Goal: Communication & Community: Answer question/provide support

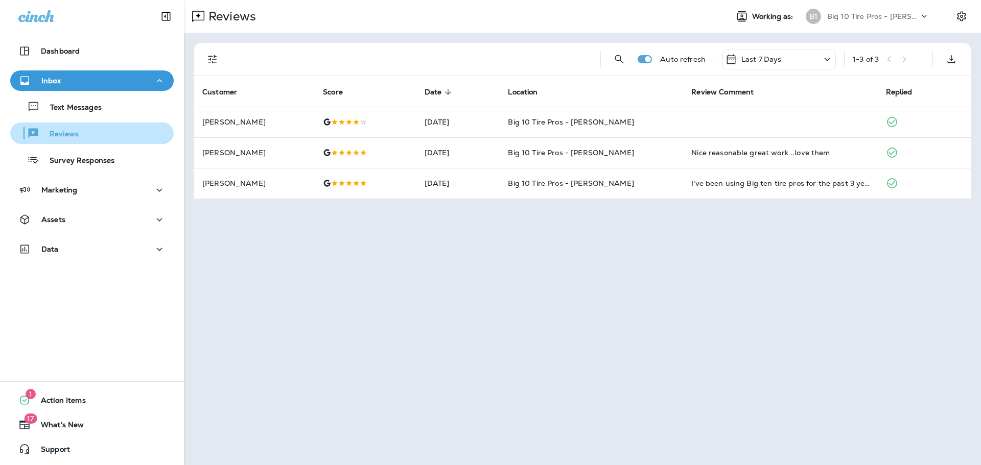
click at [76, 137] on p "Reviews" at bounding box center [58, 135] width 39 height 10
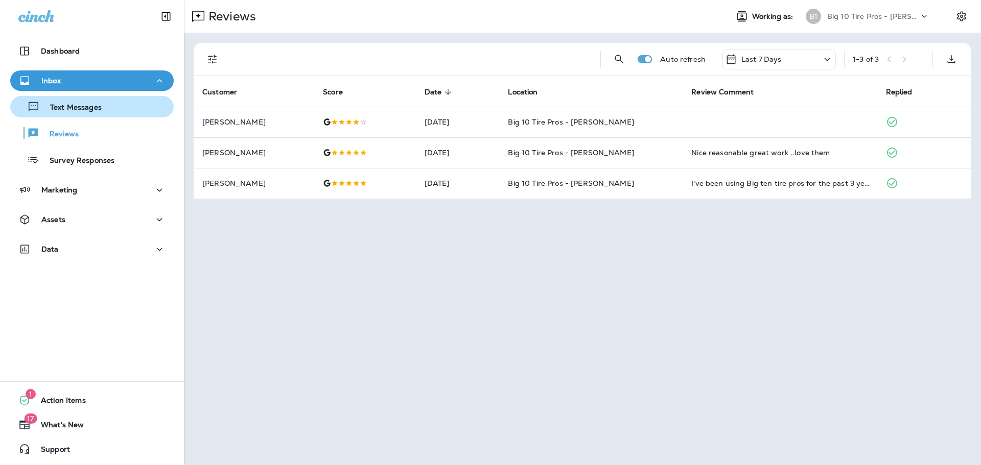
click at [85, 106] on p "Text Messages" at bounding box center [71, 108] width 62 height 10
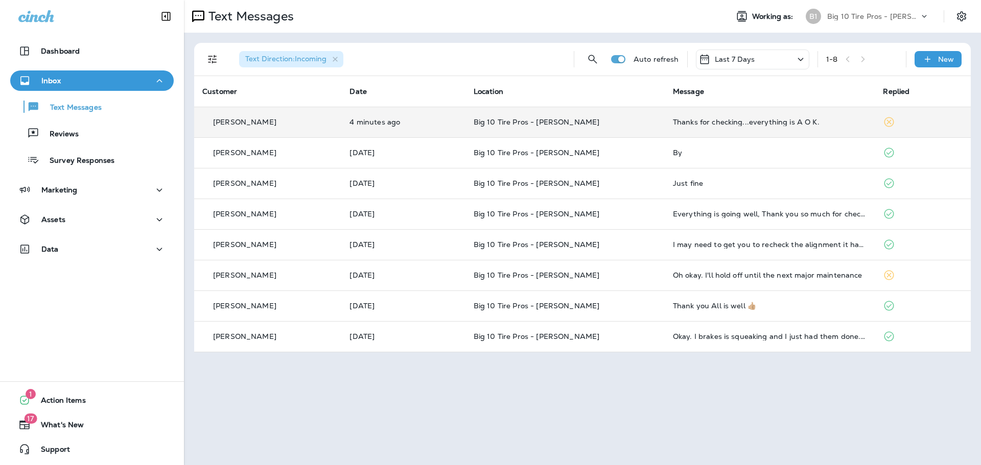
click at [688, 119] on div "Thanks for checking...everything is A O K." at bounding box center [770, 122] width 194 height 8
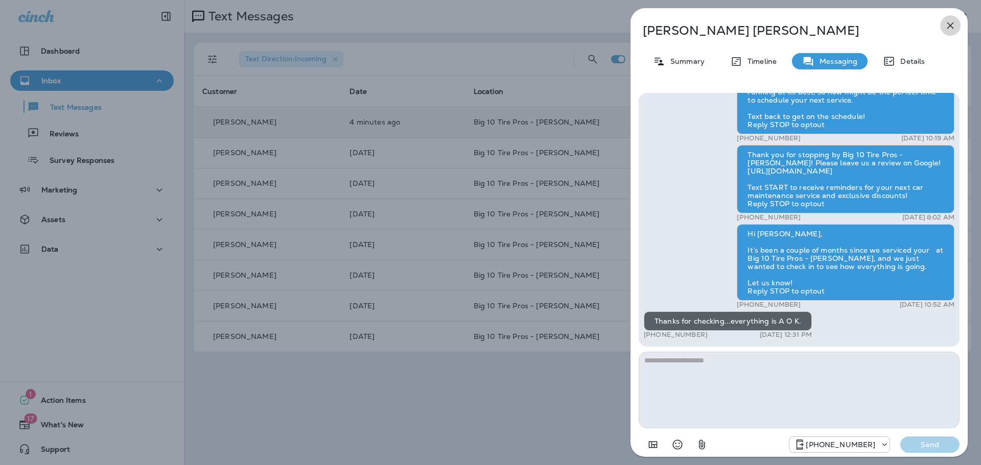
click at [950, 28] on icon "button" at bounding box center [950, 25] width 12 height 12
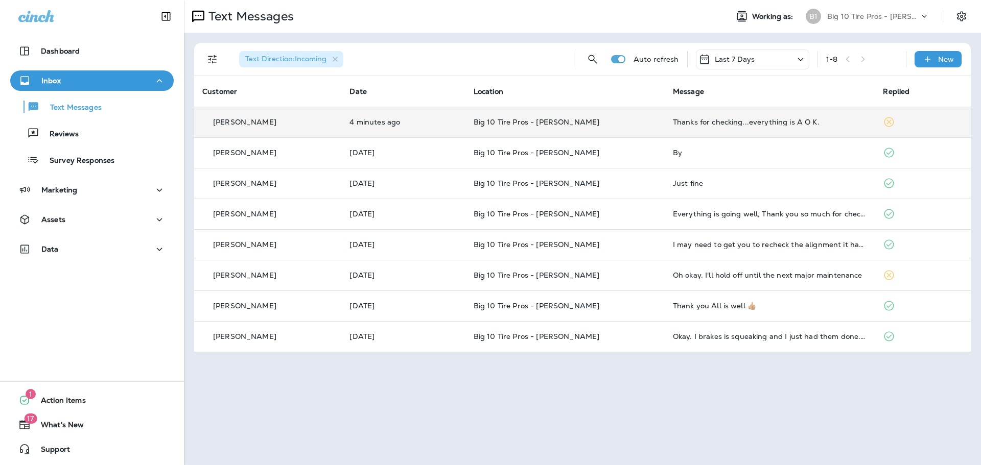
click at [728, 121] on div "Thanks for checking...everything is A O K." at bounding box center [770, 122] width 194 height 8
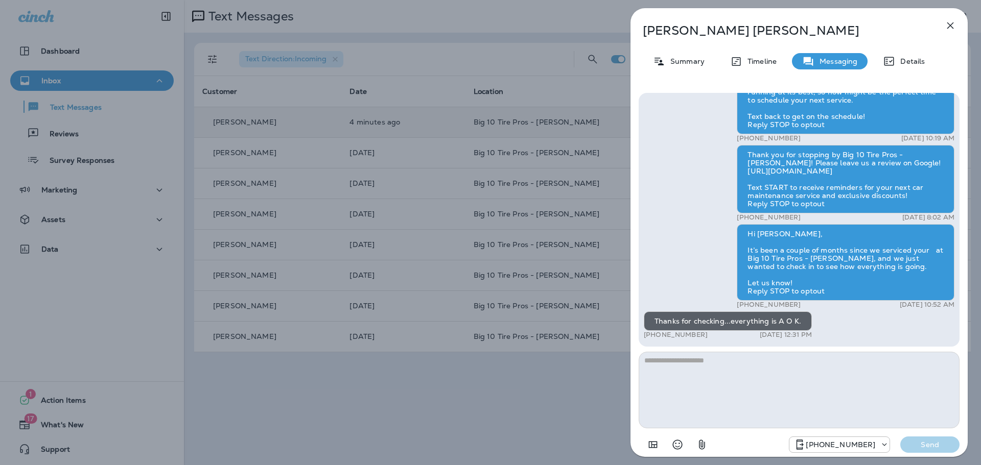
click at [949, 25] on icon "button" at bounding box center [950, 25] width 7 height 7
